Goal: Find specific page/section: Find specific page/section

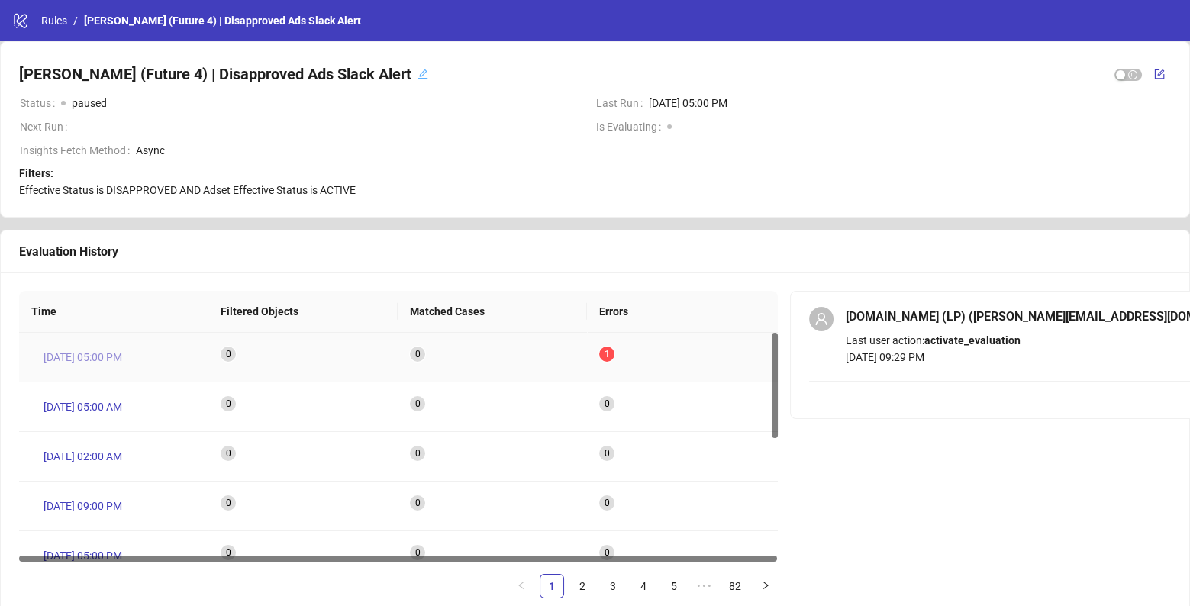
click at [98, 356] on span "[DATE] 05:00 PM" at bounding box center [83, 357] width 79 height 17
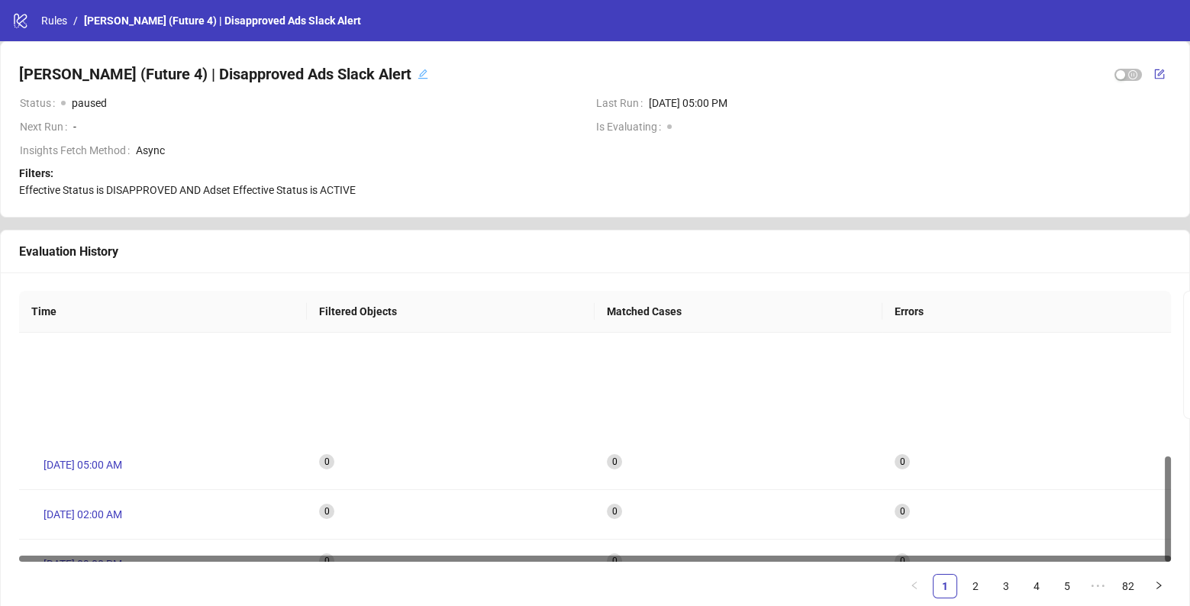
scroll to position [267, 0]
